Goal: Information Seeking & Learning: Learn about a topic

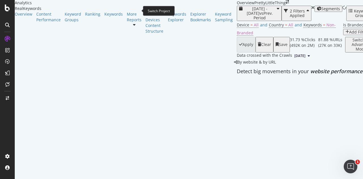
click at [286, 4] on icon "arrow-right-arrow-left" at bounding box center [287, 2] width 3 height 4
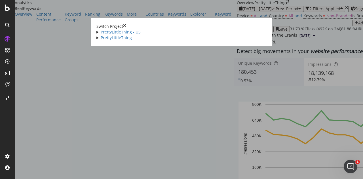
click at [96, 33] on div "PrettyLittleThing - US Forever 21 Ad-Hoc Project US Post Rebrand crawl - PDP co…" at bounding box center [181, 34] width 170 height 11
click at [101, 35] on link "PrettyLittleThing - US" at bounding box center [121, 31] width 40 height 5
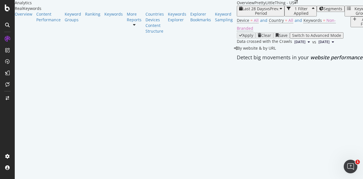
scroll to position [4, 0]
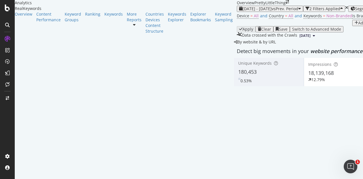
click at [286, 4] on icon "arrow-right-arrow-left" at bounding box center [287, 2] width 3 height 4
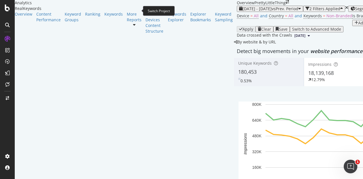
click at [138, 12] on body "Analytics RealKeywords Overview Content Performance Keyword Groups Ranking Keyw…" at bounding box center [181, 89] width 363 height 179
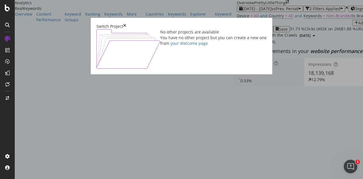
click at [136, 10] on div "Switch Project No other projects are available You have no other project but yo…" at bounding box center [181, 89] width 363 height 179
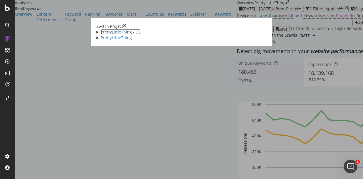
click at [101, 35] on link "PrettyLittleThing - US" at bounding box center [121, 31] width 40 height 5
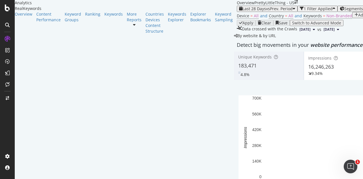
scroll to position [71, 0]
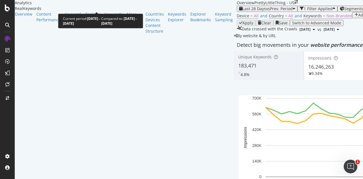
click at [266, 6] on span "vs Prev. Period" at bounding box center [279, 8] width 27 height 5
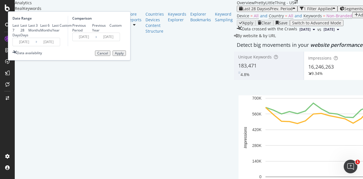
click at [40, 33] on div "Last 3 Months" at bounding box center [34, 28] width 12 height 10
type input "[DATE]"
click at [126, 56] on button "Apply" at bounding box center [119, 53] width 13 height 6
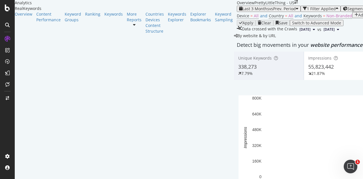
scroll to position [27, 0]
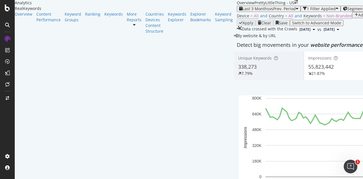
click at [308, 76] on div "21.87%" at bounding box center [338, 74] width 61 height 6
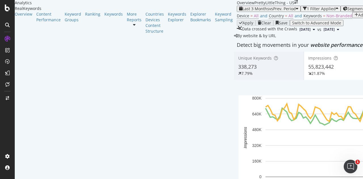
scroll to position [0, 0]
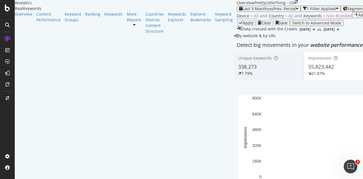
scroll to position [27, 0]
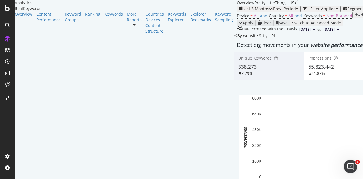
scroll to position [37, 0]
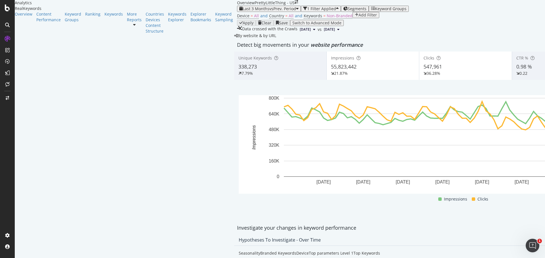
scroll to position [0, 0]
